Goal: Navigation & Orientation: Find specific page/section

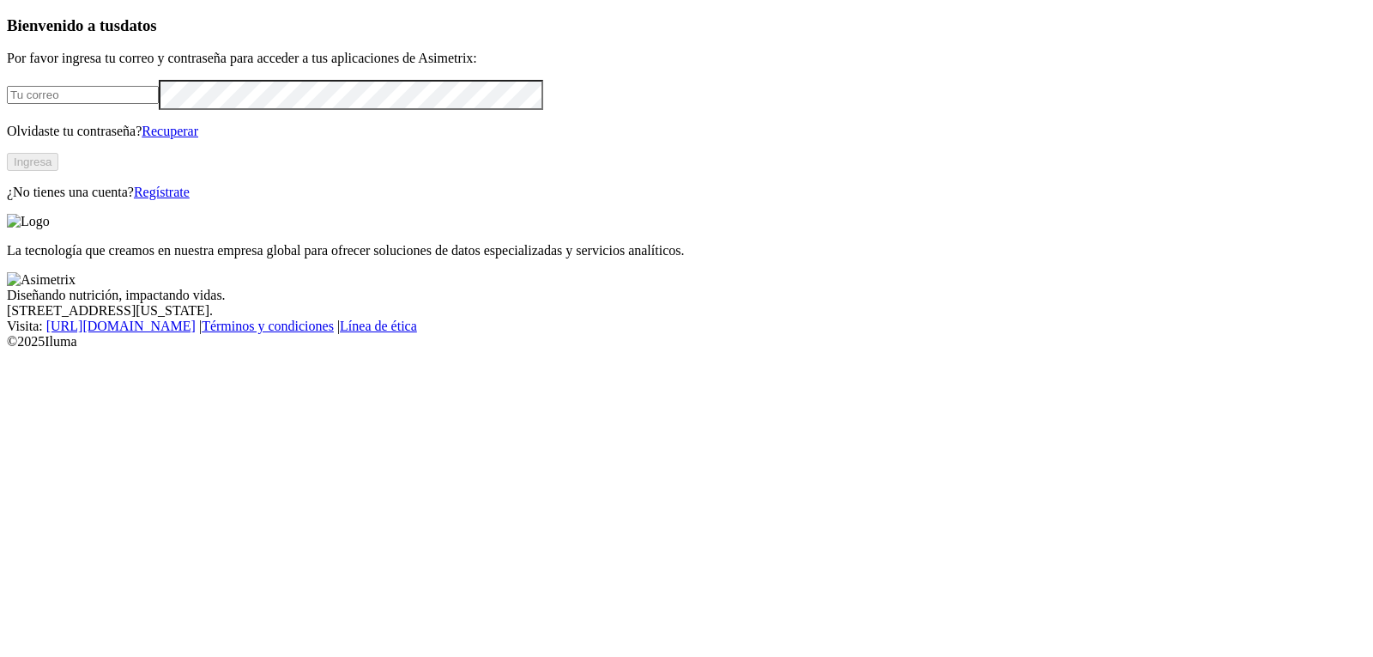
type input "[EMAIL_ADDRESS][DOMAIN_NAME]"
click at [58, 171] on button "Ingresa" at bounding box center [33, 162] width 52 height 18
